Goal: Transaction & Acquisition: Obtain resource

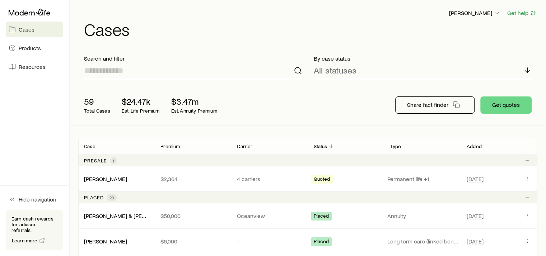
click at [155, 67] on input at bounding box center [193, 70] width 218 height 17
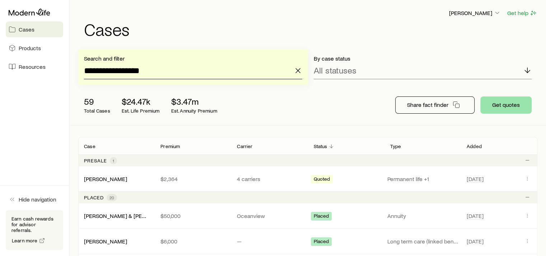
type input "**********"
click at [505, 105] on button "Get quotes" at bounding box center [505, 104] width 51 height 17
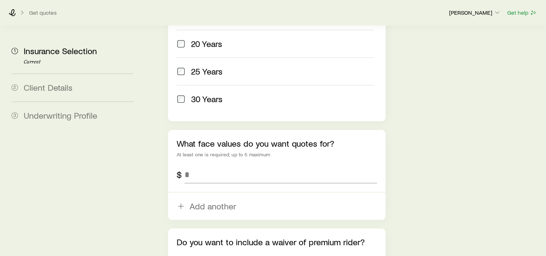
scroll to position [430, 0]
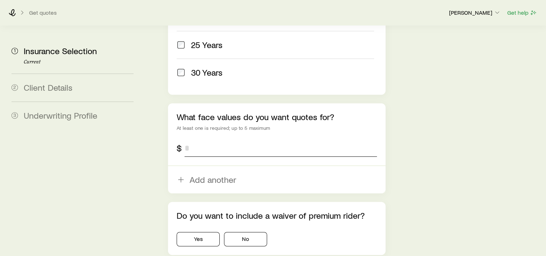
click at [217, 140] on input "tel" at bounding box center [280, 148] width 192 height 17
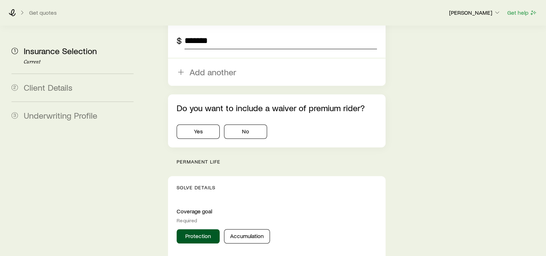
scroll to position [574, 0]
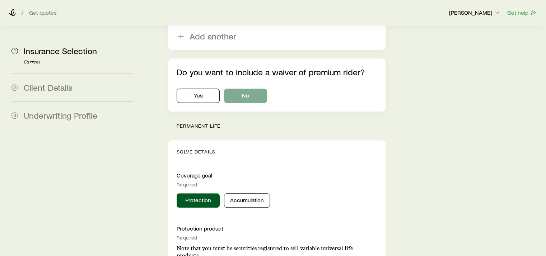
type input "*******"
click at [251, 89] on button "No" at bounding box center [245, 96] width 43 height 14
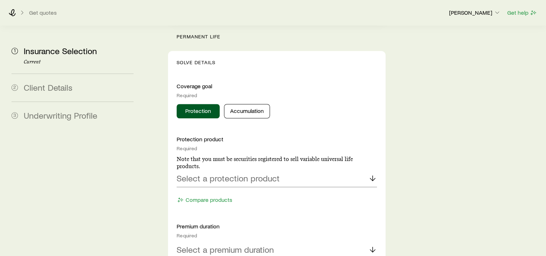
scroll to position [682, 0]
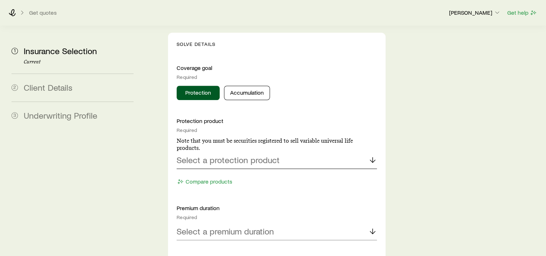
click at [370, 160] on polyline at bounding box center [372, 161] width 5 height 3
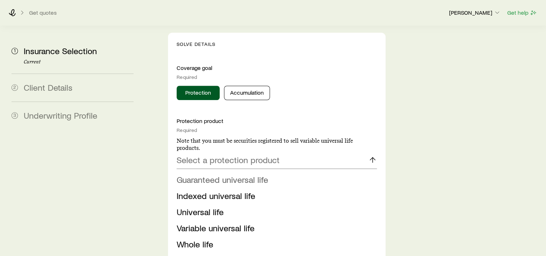
click at [248, 174] on span "Guaranteed universal life" at bounding box center [221, 179] width 91 height 10
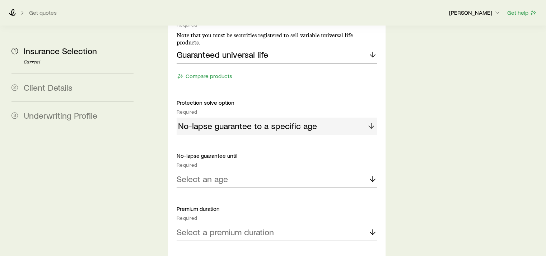
scroll to position [789, 0]
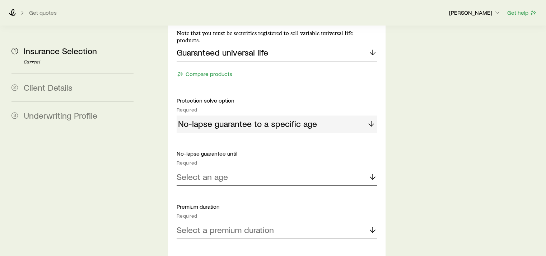
click at [372, 174] on line at bounding box center [372, 176] width 0 height 5
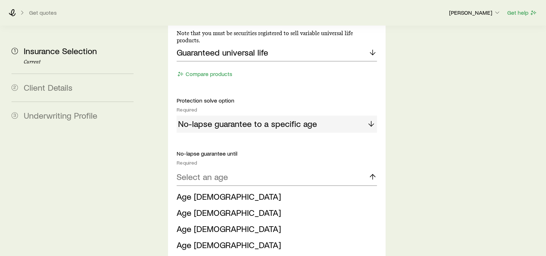
click at [223, 256] on span "Age [DEMOGRAPHIC_DATA] (most common)" at bounding box center [258, 261] width 165 height 10
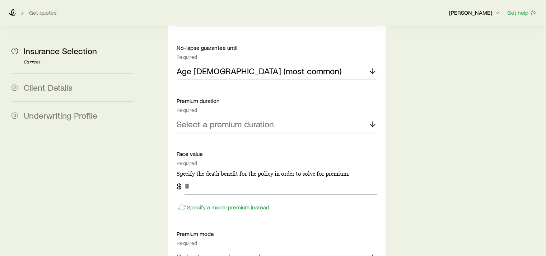
scroll to position [897, 0]
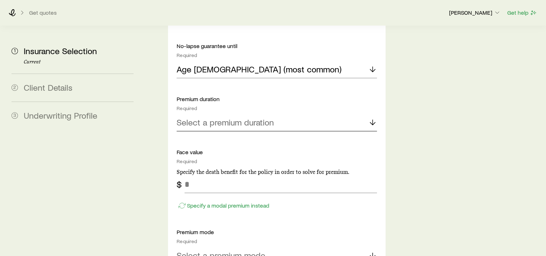
click at [372, 118] on icon at bounding box center [372, 122] width 9 height 9
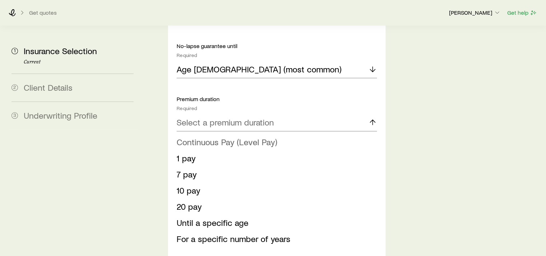
click at [238, 137] on span "Continuous Pay (Level Pay)" at bounding box center [226, 142] width 100 height 10
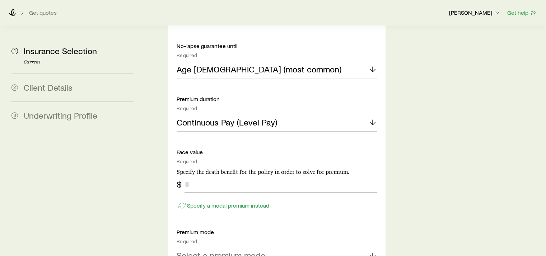
click at [226, 176] on input "tel" at bounding box center [280, 184] width 192 height 17
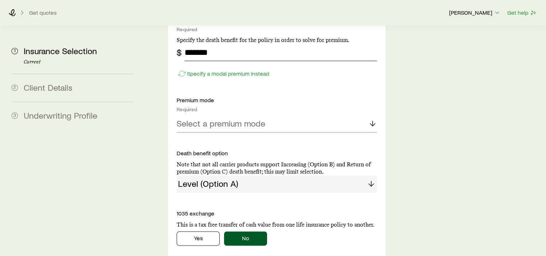
scroll to position [1040, 0]
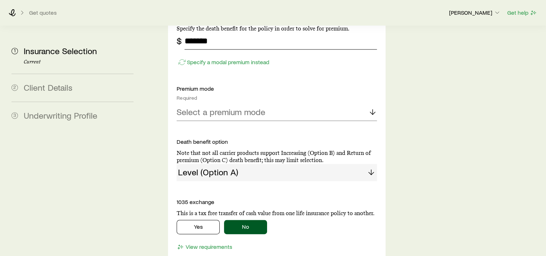
type input "*******"
click at [370, 108] on icon at bounding box center [372, 112] width 9 height 9
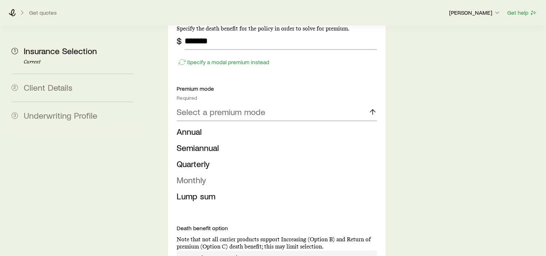
click at [200, 175] on span "Monthly" at bounding box center [190, 180] width 29 height 10
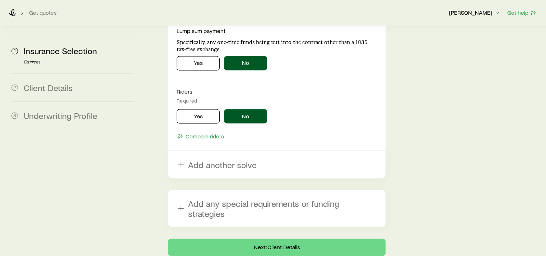
scroll to position [1284, 0]
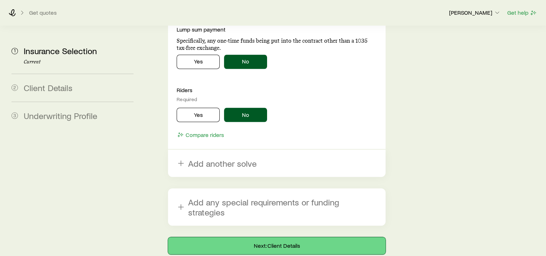
click at [281, 237] on button "Next: Client Details" at bounding box center [276, 245] width 217 height 17
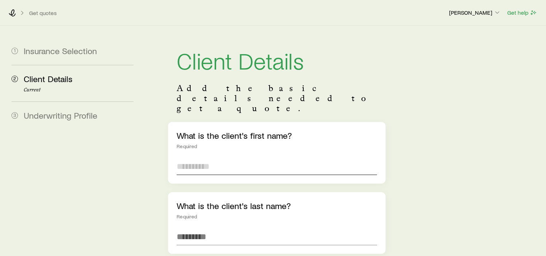
click at [215, 158] on input "text" at bounding box center [276, 166] width 200 height 17
type input "******"
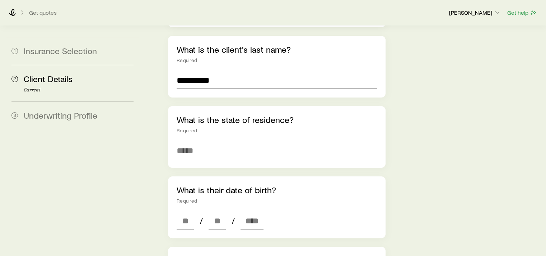
scroll to position [179, 0]
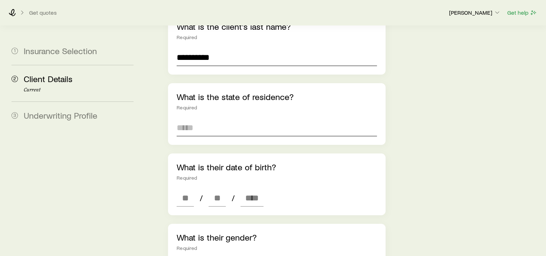
type input "**********"
click at [212, 119] on input at bounding box center [276, 127] width 200 height 17
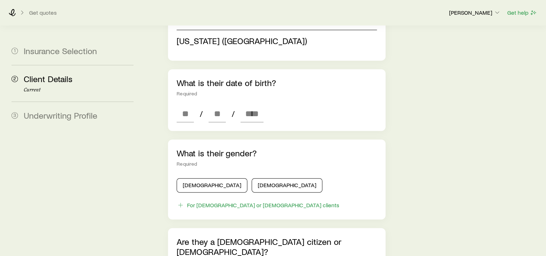
scroll to position [287, 0]
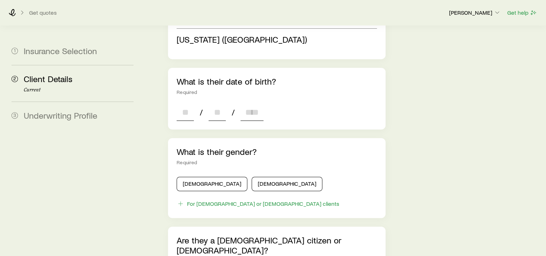
type input "**********"
click at [187, 92] on div "**********" at bounding box center [276, 144] width 217 height 618
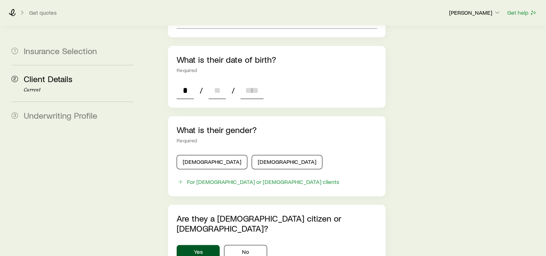
type input "**"
type input "****"
type input "*"
type input "****"
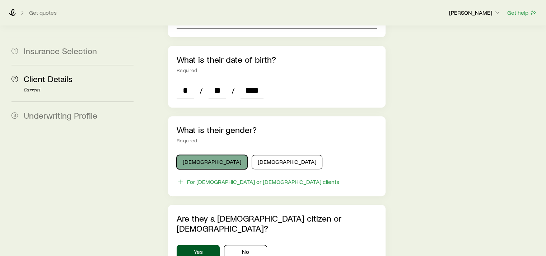
click at [202, 155] on button "[DEMOGRAPHIC_DATA]" at bounding box center [211, 162] width 71 height 14
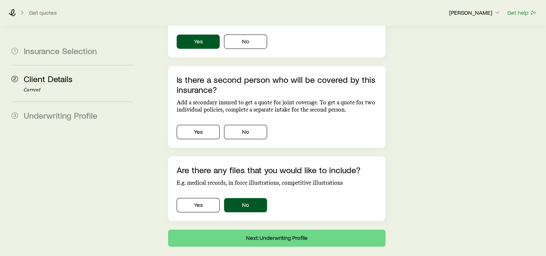
scroll to position [498, 0]
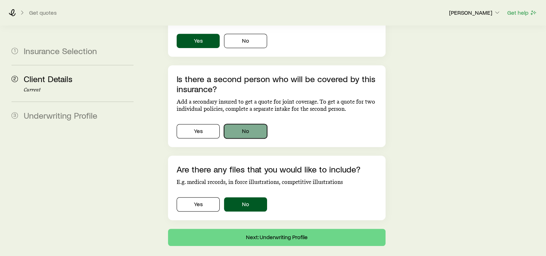
click at [258, 124] on button "No" at bounding box center [245, 131] width 43 height 14
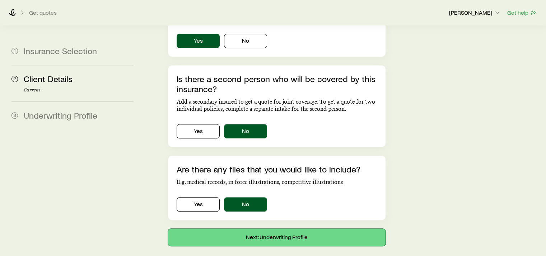
click at [286, 229] on button "Next: Underwriting Profile" at bounding box center [276, 237] width 217 height 17
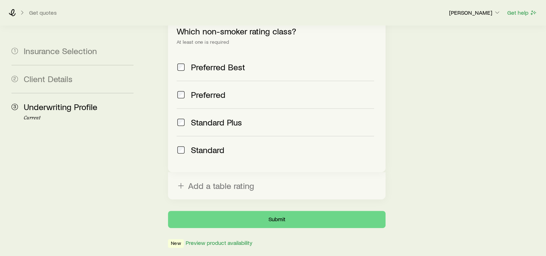
scroll to position [337, 0]
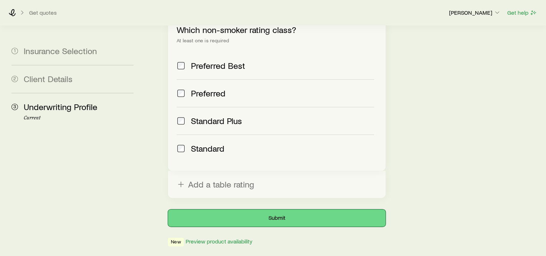
click at [278, 209] on button "Submit" at bounding box center [276, 217] width 217 height 17
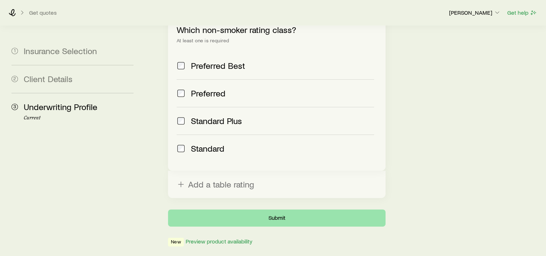
scroll to position [0, 0]
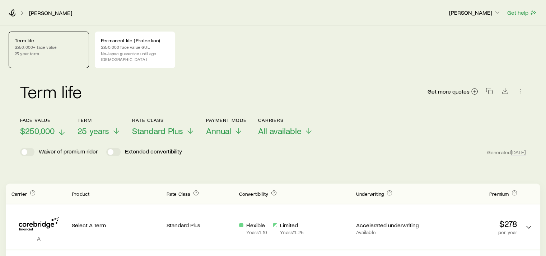
click at [62, 128] on icon at bounding box center [61, 132] width 9 height 9
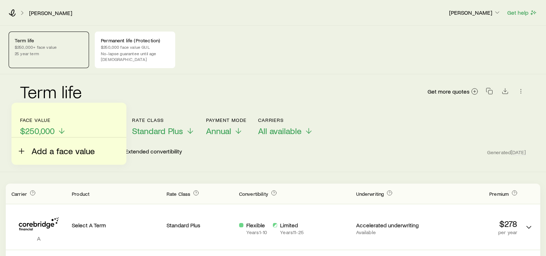
click at [22, 148] on icon at bounding box center [21, 151] width 9 height 9
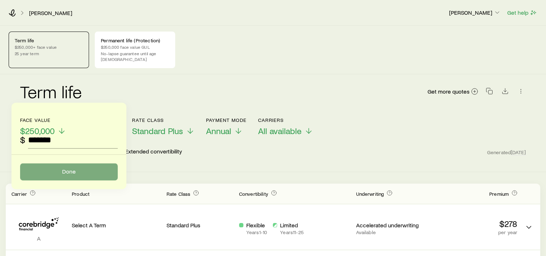
type input "*******"
click at [70, 173] on button "Done" at bounding box center [69, 171] width 98 height 17
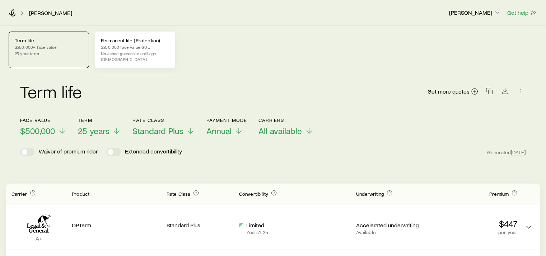
click at [161, 52] on p "No-lapse guarantee until age [DEMOGRAPHIC_DATA]" at bounding box center [135, 56] width 68 height 11
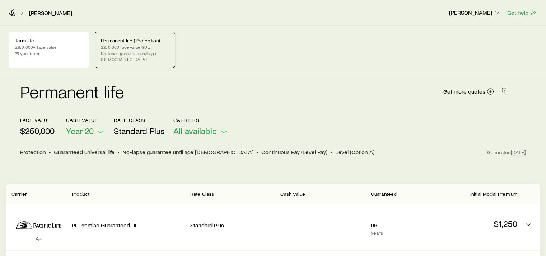
click at [54, 126] on p "$250,000" at bounding box center [37, 131] width 34 height 10
click at [50, 127] on p "$250,000" at bounding box center [37, 131] width 34 height 10
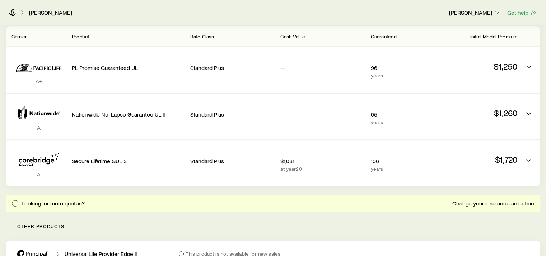
scroll to position [179, 0]
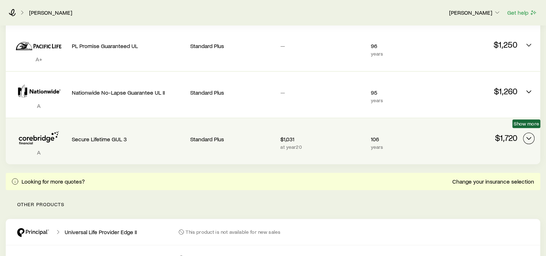
click at [529, 135] on icon "Permanent quotes" at bounding box center [528, 138] width 9 height 9
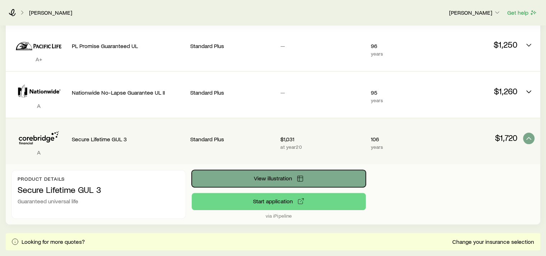
click at [278, 175] on span "View illustration" at bounding box center [273, 178] width 38 height 6
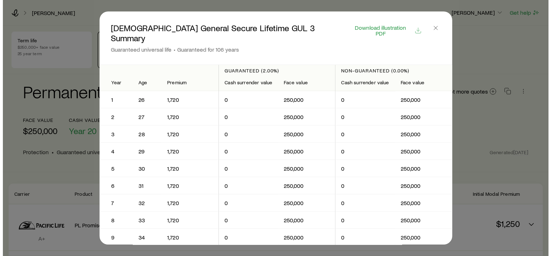
scroll to position [0, 0]
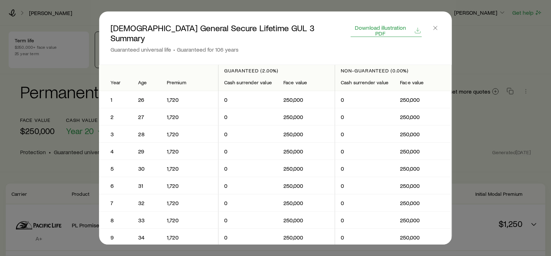
click at [380, 29] on span "Download illustration PDF" at bounding box center [380, 30] width 59 height 11
click at [437, 28] on icon "button" at bounding box center [435, 27] width 7 height 7
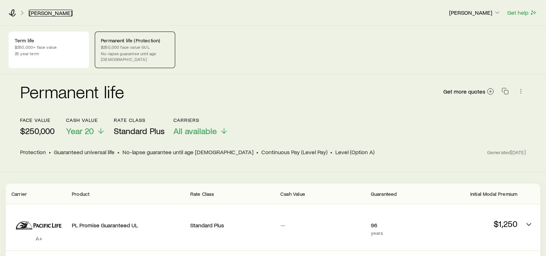
click at [46, 12] on link "[PERSON_NAME]" at bounding box center [51, 13] width 44 height 7
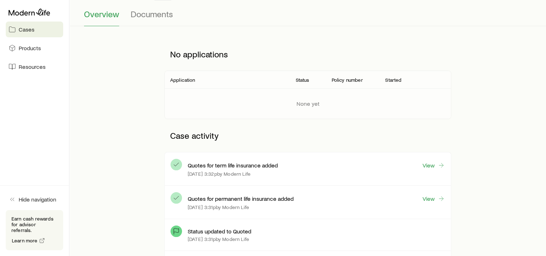
scroll to position [108, 0]
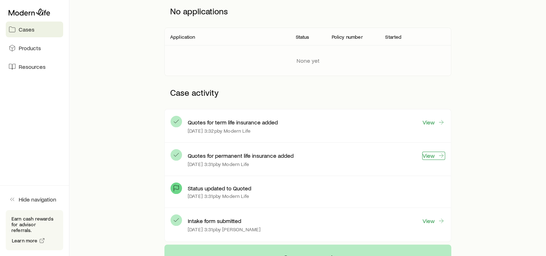
click at [433, 157] on link "View" at bounding box center [433, 156] width 23 height 8
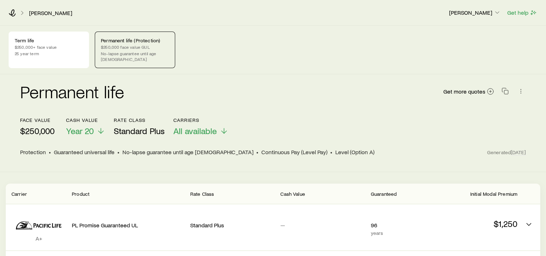
click at [51, 126] on p "$250,000" at bounding box center [37, 131] width 34 height 10
click at [490, 90] on line at bounding box center [490, 91] width 0 height 3
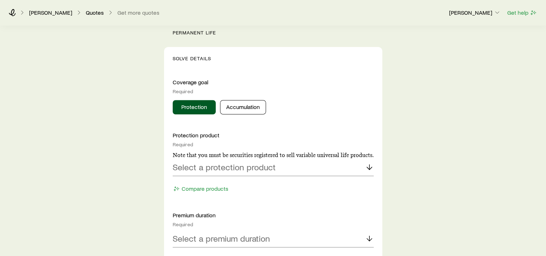
scroll to position [251, 0]
click at [248, 104] on button "Accumulation" at bounding box center [243, 107] width 46 height 14
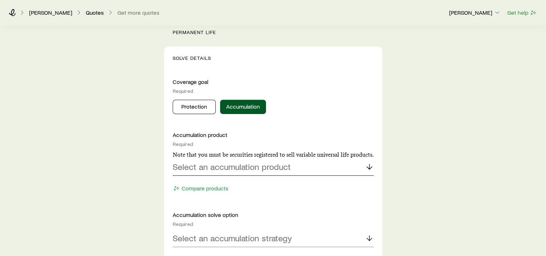
click at [367, 164] on icon at bounding box center [369, 166] width 9 height 9
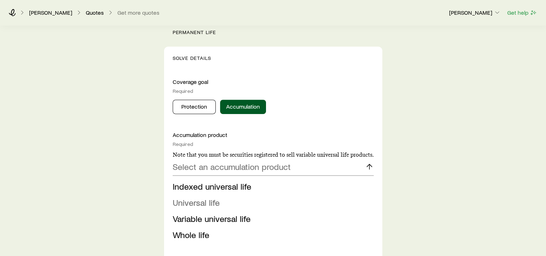
click at [217, 201] on span "Universal life" at bounding box center [196, 202] width 47 height 10
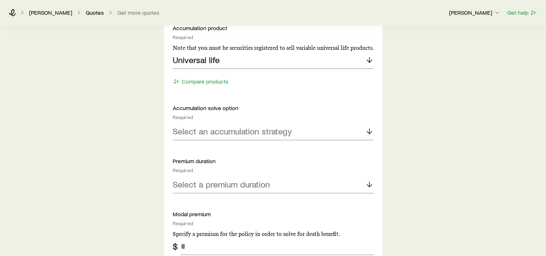
scroll to position [359, 0]
click at [371, 132] on icon at bounding box center [369, 130] width 9 height 9
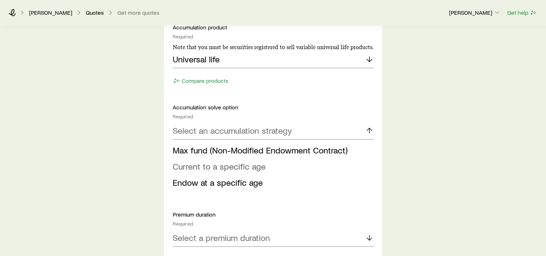
click at [258, 165] on span "Current to a specific age" at bounding box center [219, 166] width 93 height 10
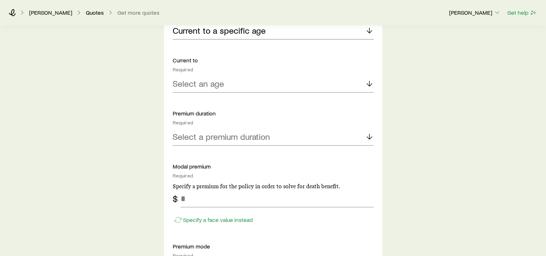
scroll to position [466, 0]
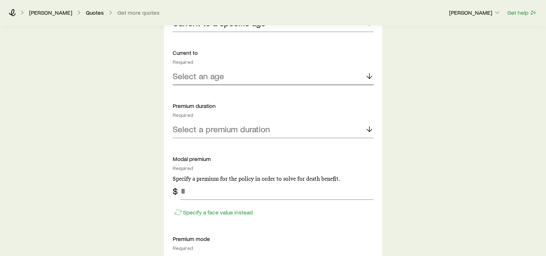
click at [369, 75] on icon at bounding box center [369, 76] width 9 height 9
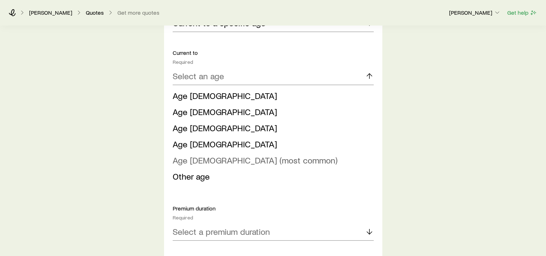
click at [216, 157] on span "Age [DEMOGRAPHIC_DATA] (most common)" at bounding box center [255, 160] width 165 height 10
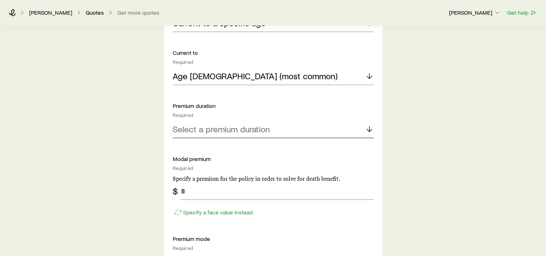
click at [368, 128] on icon at bounding box center [369, 129] width 9 height 9
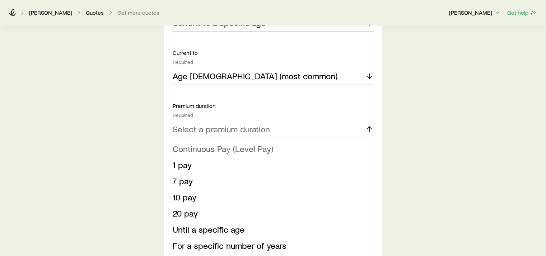
click at [248, 147] on span "Continuous Pay (Level Pay)" at bounding box center [223, 148] width 100 height 10
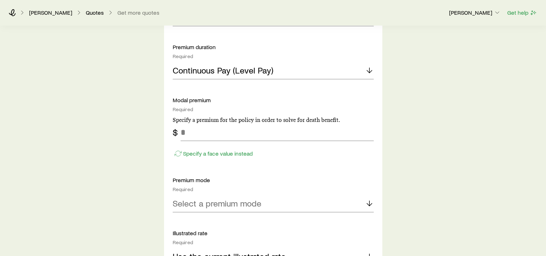
scroll to position [538, 0]
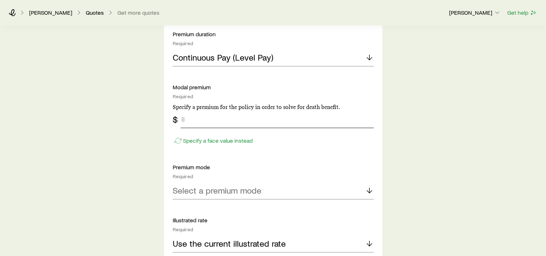
click at [211, 121] on input "tel" at bounding box center [276, 119] width 193 height 17
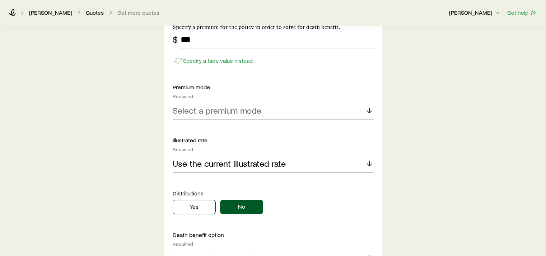
scroll to position [646, 0]
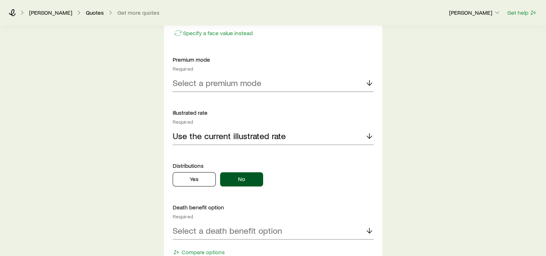
type input "***"
click at [368, 83] on icon at bounding box center [369, 83] width 9 height 9
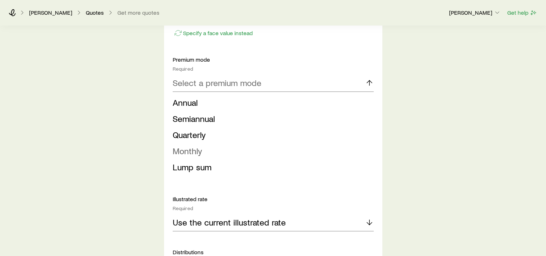
click at [198, 150] on span "Monthly" at bounding box center [187, 151] width 29 height 10
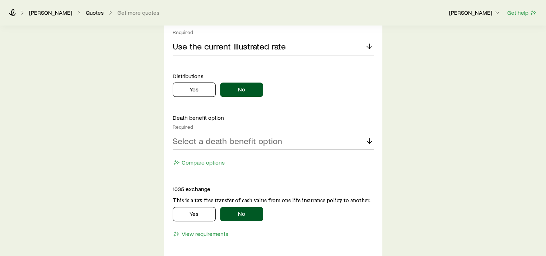
scroll to position [753, 0]
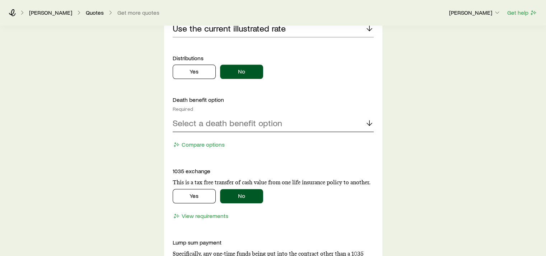
click at [369, 121] on line at bounding box center [369, 123] width 0 height 5
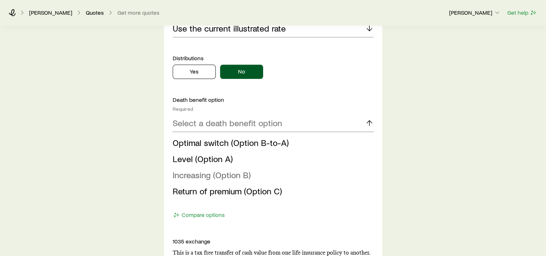
click at [226, 174] on span "Increasing (Option B)" at bounding box center [212, 175] width 78 height 10
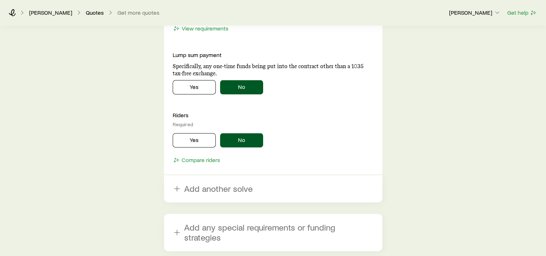
scroll to position [1004, 0]
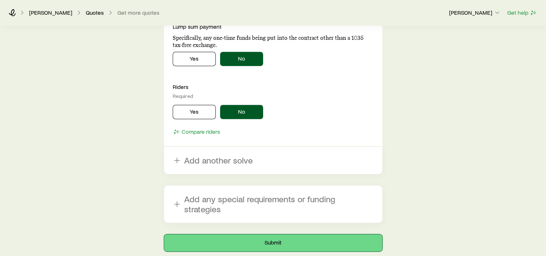
click at [274, 234] on button "Submit" at bounding box center [273, 242] width 218 height 17
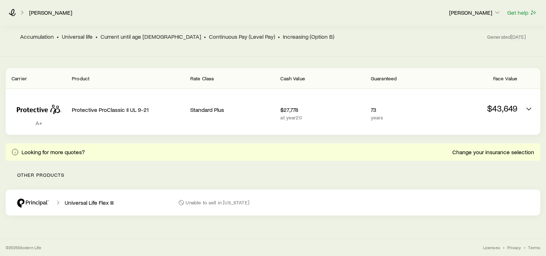
scroll to position [102, 0]
